Goal: Information Seeking & Learning: Learn about a topic

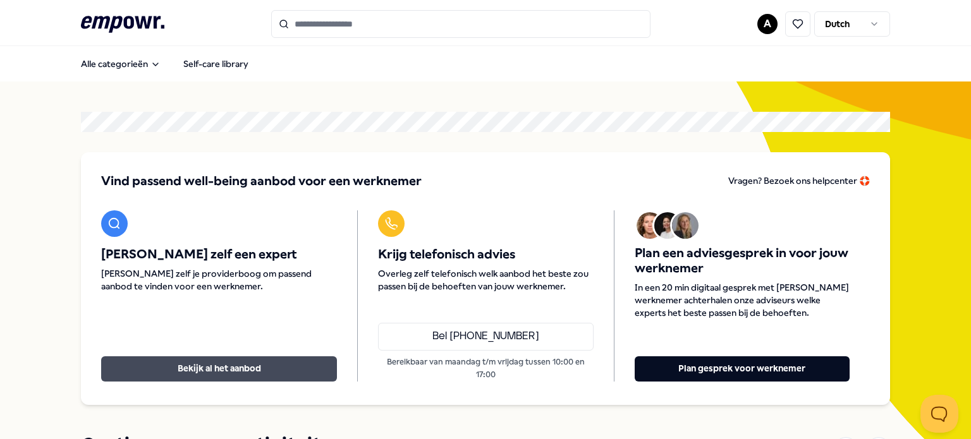
click at [210, 374] on button "Bekijk al het aanbod" at bounding box center [219, 368] width 236 height 25
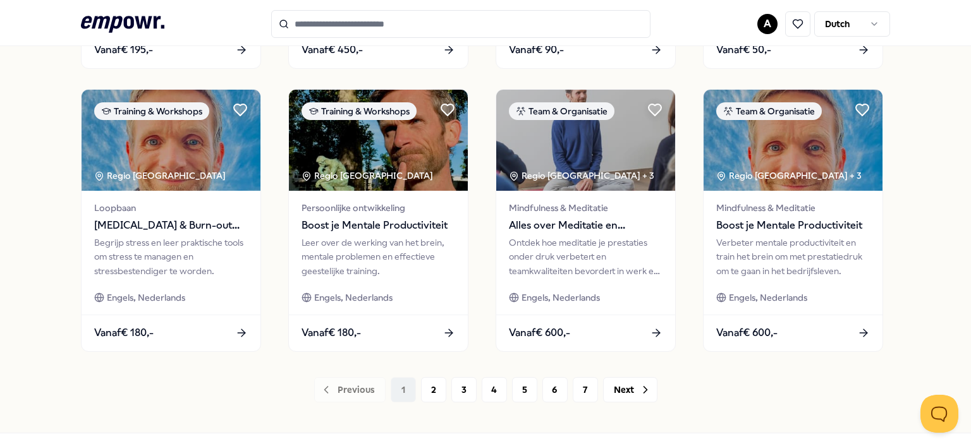
scroll to position [657, 0]
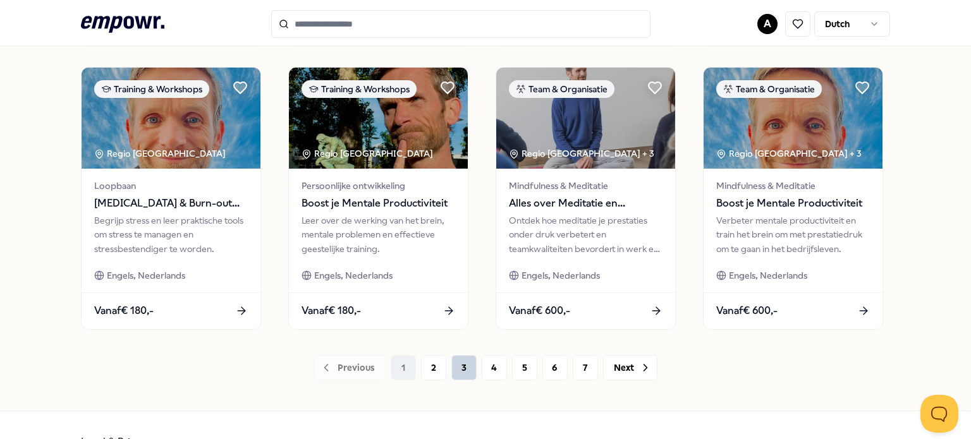
click at [462, 375] on button "3" at bounding box center [463, 367] width 25 height 25
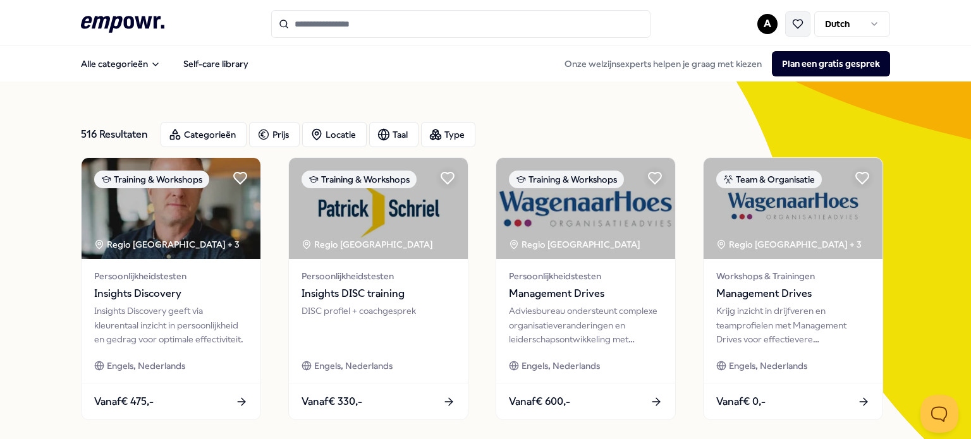
click at [793, 25] on icon at bounding box center [797, 23] width 11 height 11
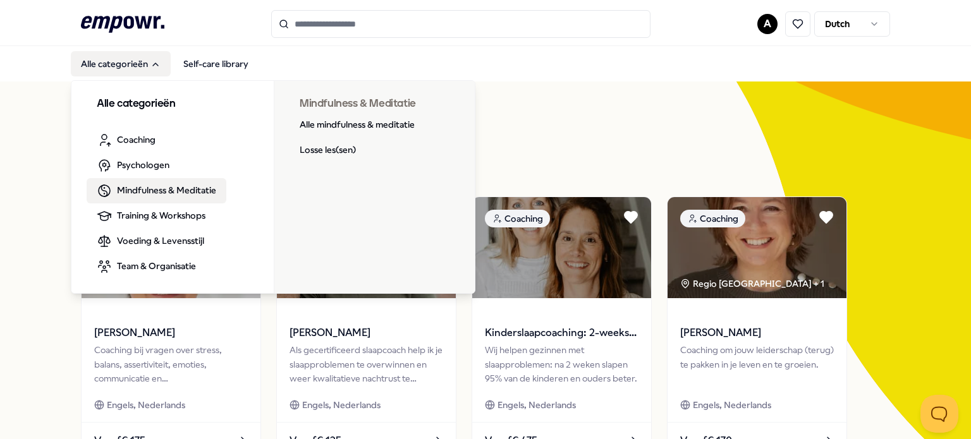
click at [174, 193] on span "Mindfulness & Meditatie" at bounding box center [166, 190] width 99 height 14
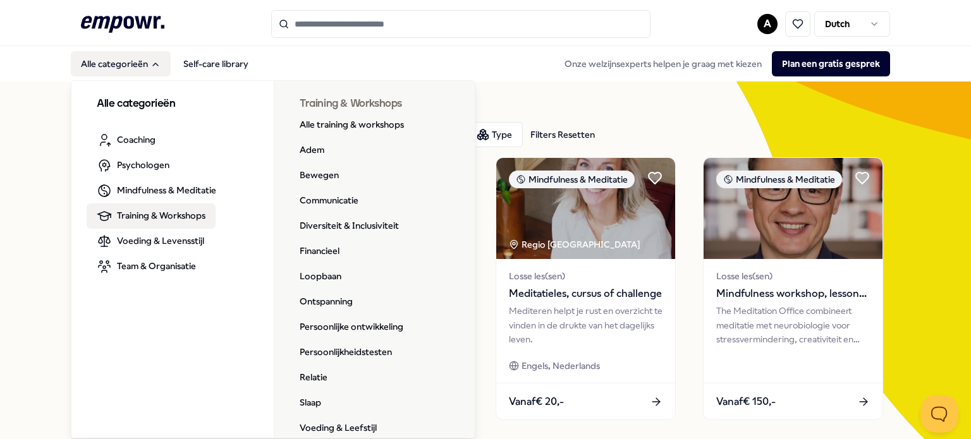
click at [164, 227] on link "Training & Workshops" at bounding box center [151, 216] width 129 height 25
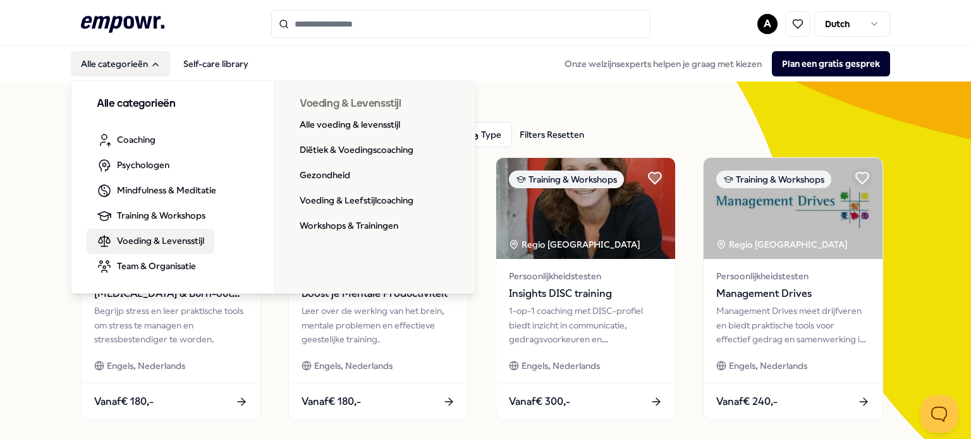
click at [175, 243] on span "Voeding & Levensstijl" at bounding box center [160, 241] width 87 height 14
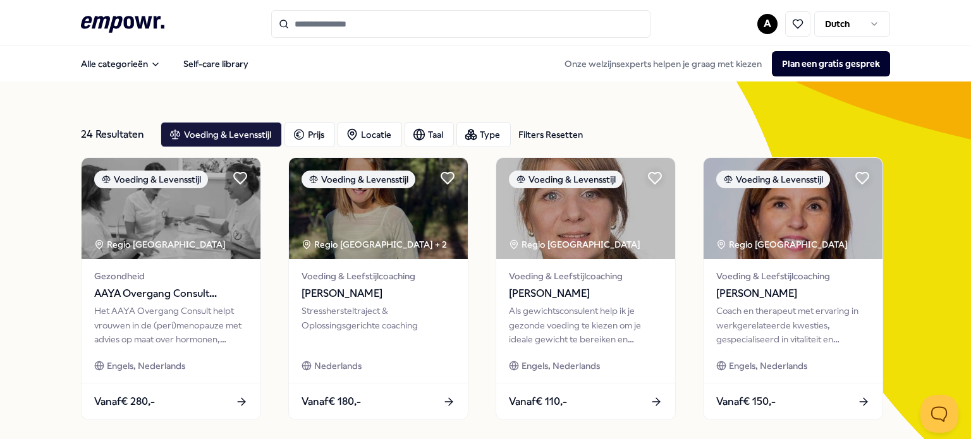
click at [215, 61] on link "Self-care library" at bounding box center [215, 63] width 85 height 25
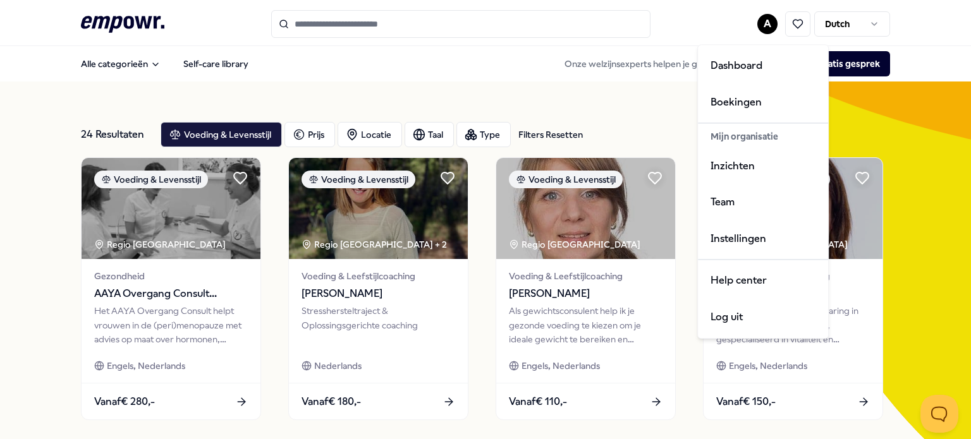
click at [757, 22] on html ".empowr-logo_svg__cls-1{fill:#03032f} A Dutch Alle categorieën Self-care librar…" at bounding box center [485, 219] width 971 height 439
click at [741, 169] on div "Inzichten" at bounding box center [762, 166] width 125 height 37
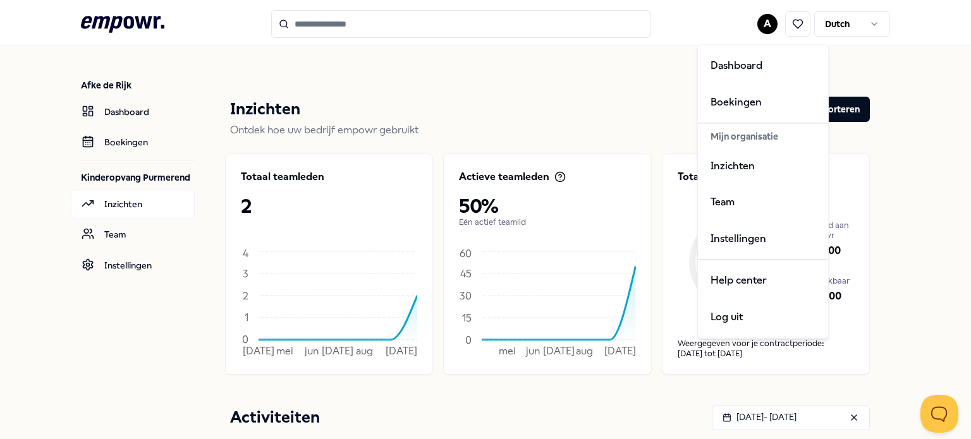
click at [99, 307] on html ".empowr-logo_svg__cls-1{fill:#03032f} A Dutch Afke de Rijk Dashboard Boekingen …" at bounding box center [485, 219] width 971 height 439
click at [347, 116] on html ".empowr-logo_svg__cls-1{fill:#03032f} A Dutch Afke de Rijk Dashboard Boekingen …" at bounding box center [485, 219] width 971 height 439
